Goal: Task Accomplishment & Management: Manage account settings

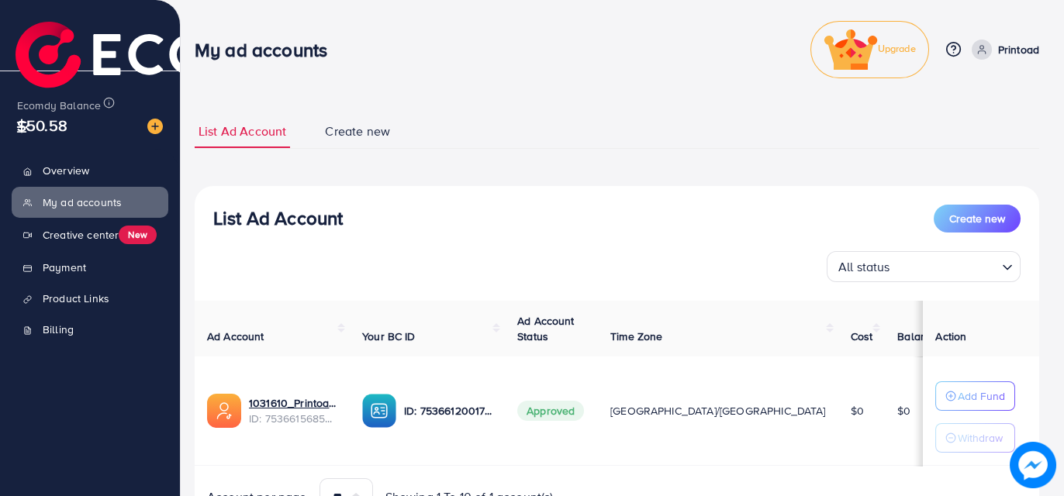
click at [1013, 44] on p "Printoad" at bounding box center [1018, 49] width 41 height 19
click at [942, 96] on span "Profile" at bounding box center [943, 103] width 36 height 19
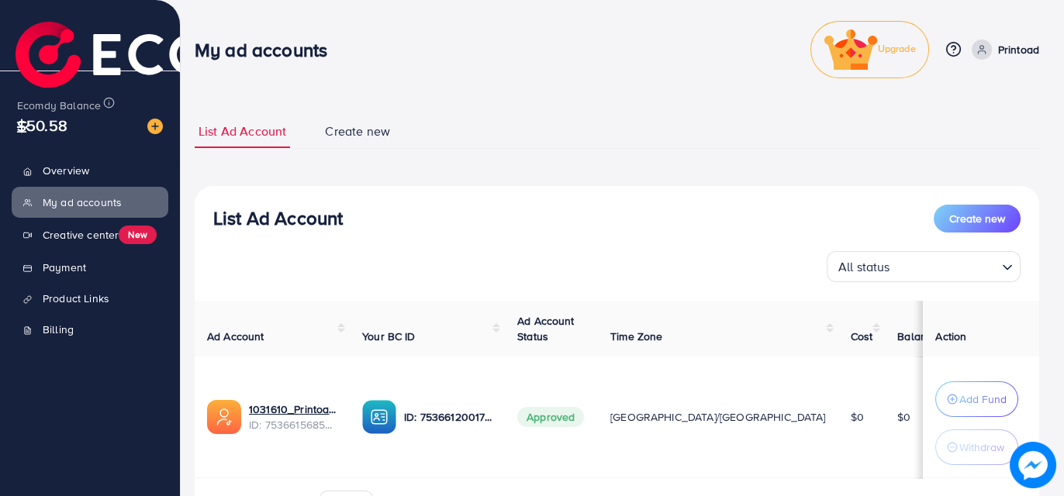
select select "********"
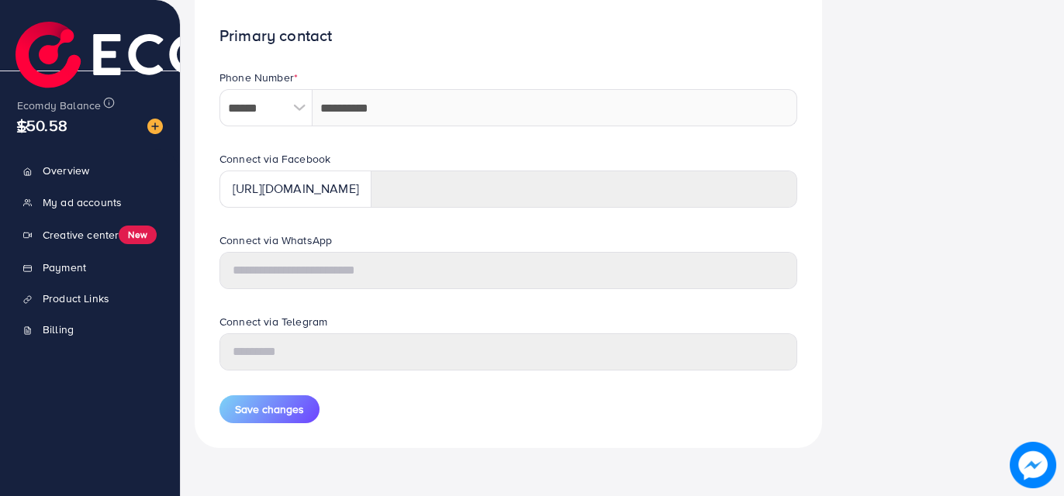
scroll to position [727, 0]
click at [60, 207] on link "My ad accounts" at bounding box center [90, 202] width 157 height 31
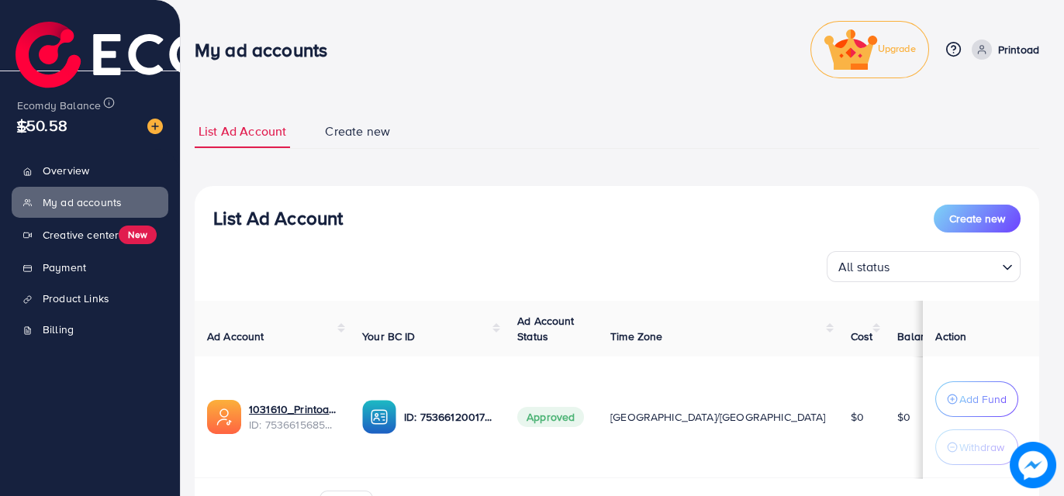
scroll to position [71, 0]
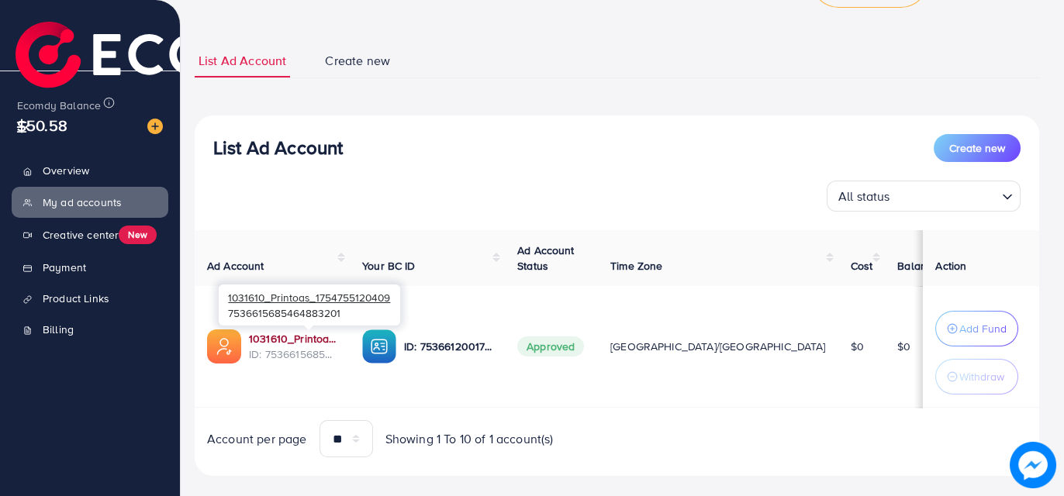
click at [329, 334] on link "1031610_Printoas_1754755120409" at bounding box center [293, 339] width 88 height 16
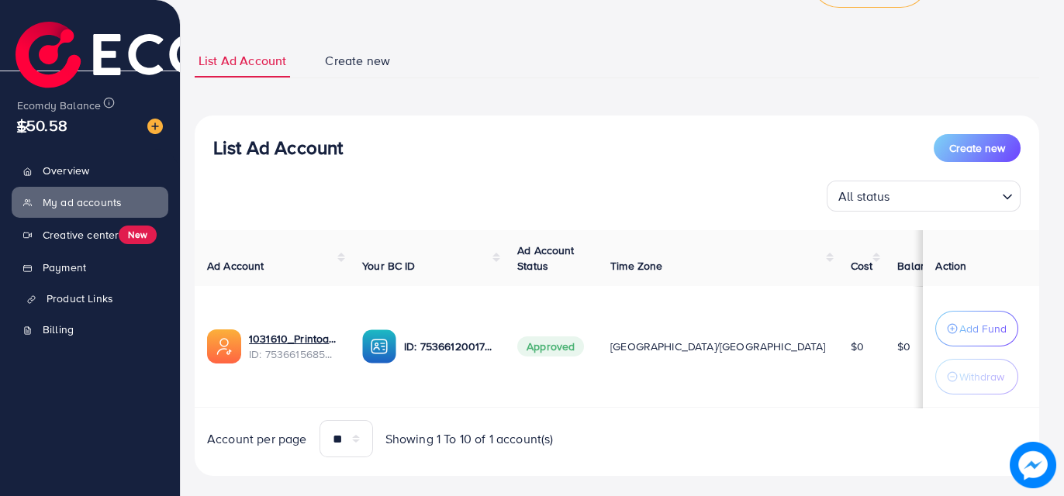
click at [72, 306] on span "Product Links" at bounding box center [80, 299] width 67 height 16
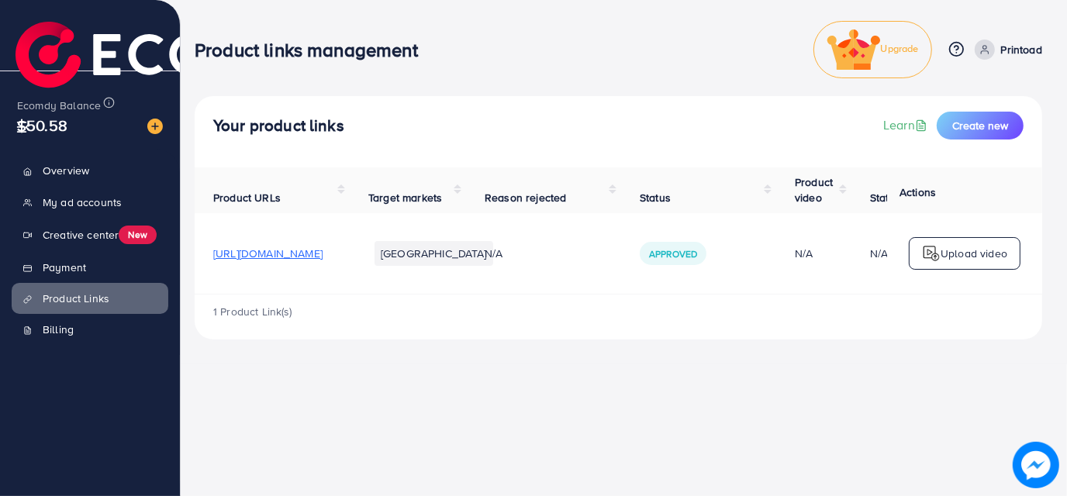
click at [309, 252] on span "[URL][DOMAIN_NAME]" at bounding box center [267, 254] width 109 height 16
